Goal: Book appointment/travel/reservation

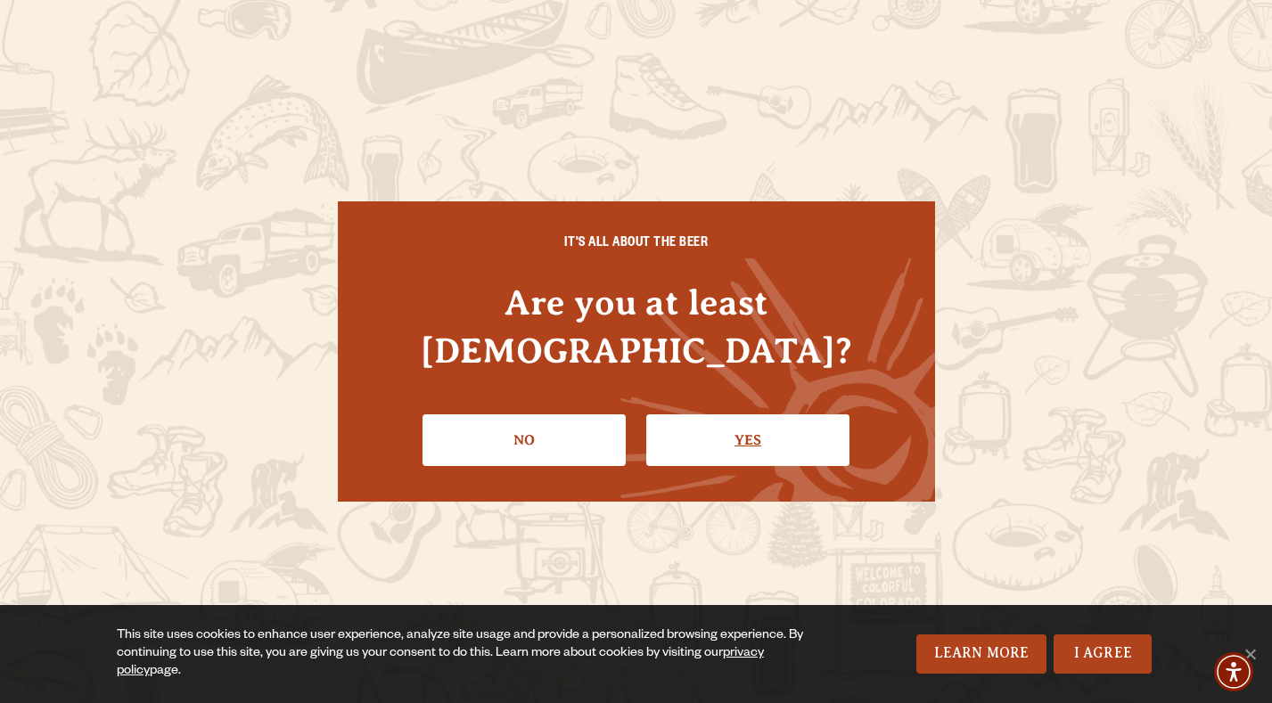
click at [738, 419] on link "Yes" at bounding box center [747, 441] width 203 height 52
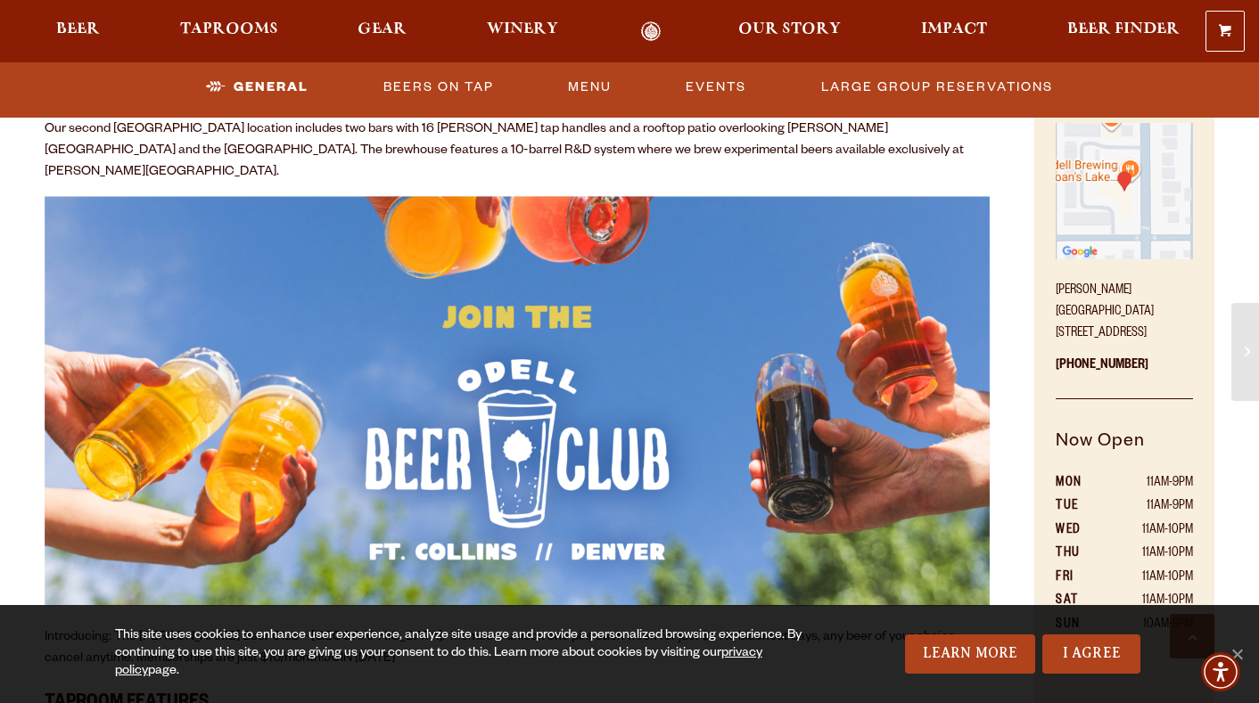
scroll to position [803, 0]
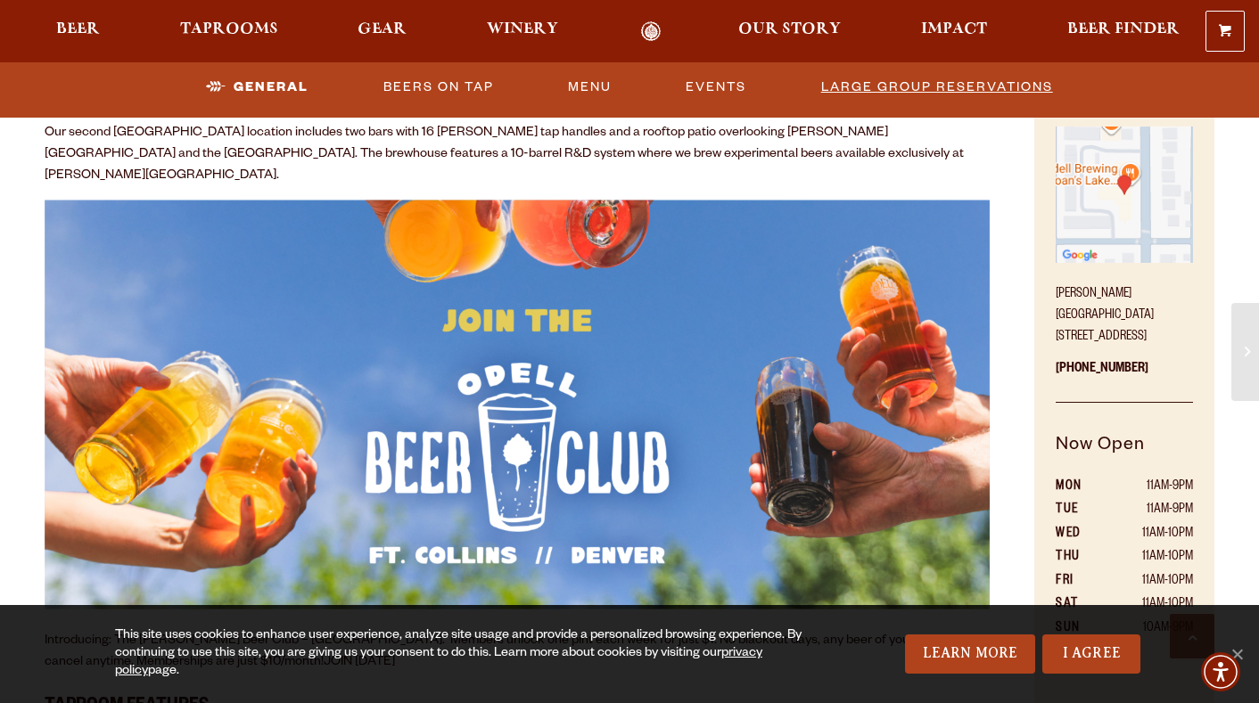
click at [913, 90] on link "Large Group Reservations" at bounding box center [937, 87] width 246 height 41
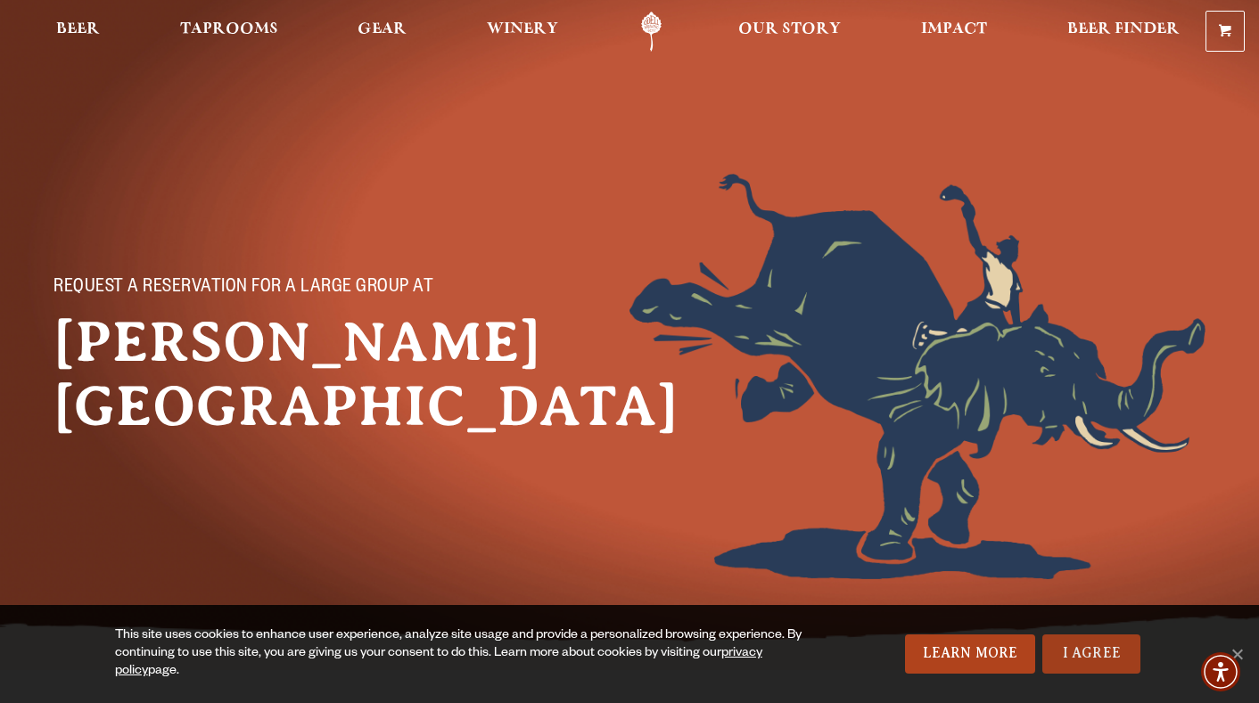
click at [1083, 662] on link "I Agree" at bounding box center [1091, 654] width 98 height 39
